Goal: Task Accomplishment & Management: Use online tool/utility

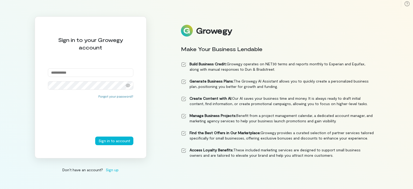
click at [77, 71] on input "email" at bounding box center [91, 72] width 86 height 9
click at [72, 73] on input "email" at bounding box center [91, 72] width 86 height 9
click at [69, 72] on input "email" at bounding box center [91, 72] width 86 height 9
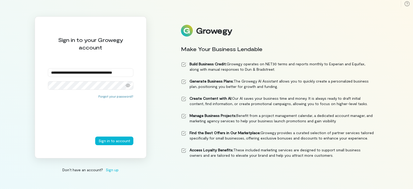
click at [95, 137] on button "Sign in to account" at bounding box center [114, 141] width 38 height 9
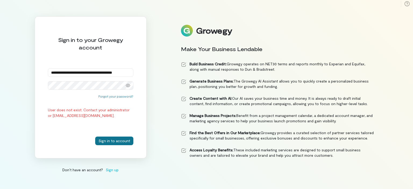
click at [105, 140] on button "Sign in to account" at bounding box center [114, 141] width 38 height 9
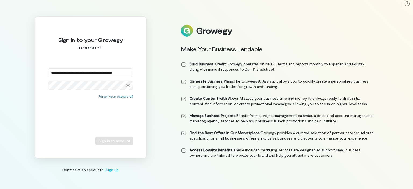
scroll to position [0, 0]
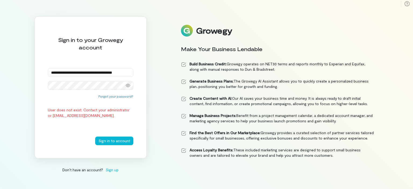
click at [72, 72] on input "**********" at bounding box center [91, 72] width 86 height 9
type input "**********"
click at [112, 140] on button "Sign in to account" at bounding box center [114, 141] width 38 height 9
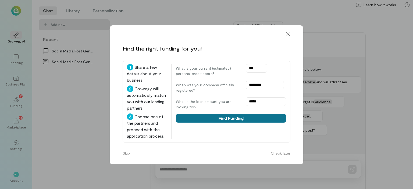
click at [231, 117] on button "Find Funding" at bounding box center [231, 118] width 110 height 9
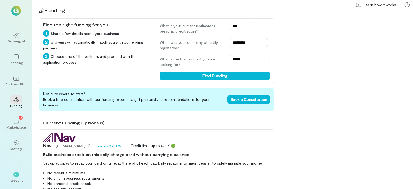
click at [162, 121] on div "Current Funding Options (1): Nav [DOMAIN_NAME] Business Credit Card Credit limi…" at bounding box center [157, 152] width 236 height 74
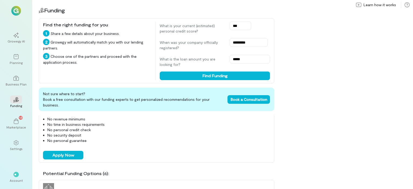
scroll to position [81, 0]
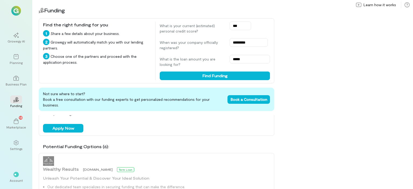
drag, startPoint x: 166, startPoint y: 117, endPoint x: 84, endPoint y: 115, distance: 81.8
drag, startPoint x: 84, startPoint y: 115, endPoint x: 367, endPoint y: 111, distance: 283.2
click at [366, 112] on div "02 Funding Find the right funding for you 1 Share a few details about your busi…" at bounding box center [222, 94] width 381 height 189
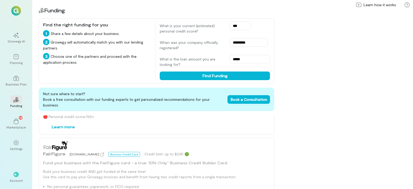
scroll to position [188, 0]
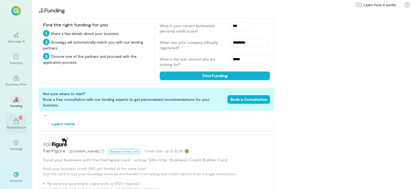
click at [15, 118] on div "13" at bounding box center [16, 121] width 12 height 8
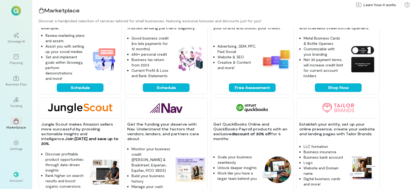
scroll to position [161, 0]
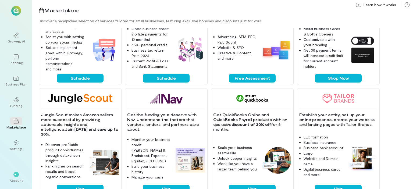
drag, startPoint x: 105, startPoint y: 59, endPoint x: 194, endPoint y: 96, distance: 95.7
click at [194, 96] on div at bounding box center [166, 99] width 78 height 14
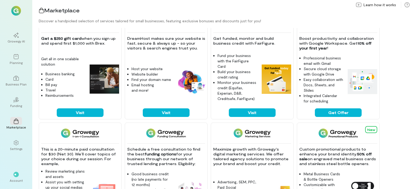
scroll to position [0, 0]
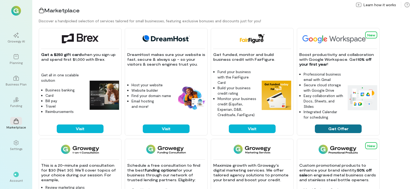
click at [338, 128] on button "Get Offer" at bounding box center [338, 129] width 47 height 9
drag, startPoint x: 18, startPoint y: 35, endPoint x: 0, endPoint y: 118, distance: 85.4
drag, startPoint x: 0, startPoint y: 118, endPoint x: 135, endPoint y: 119, distance: 135.3
click at [135, 119] on div "Host your website Website builder Find your domain name Email hosting and more!" at bounding box center [166, 97] width 78 height 47
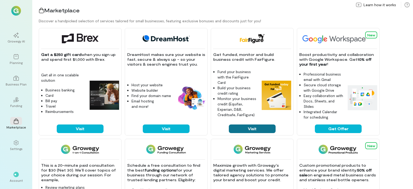
click at [254, 130] on button "Visit" at bounding box center [252, 129] width 47 height 9
